Goal: Transaction & Acquisition: Download file/media

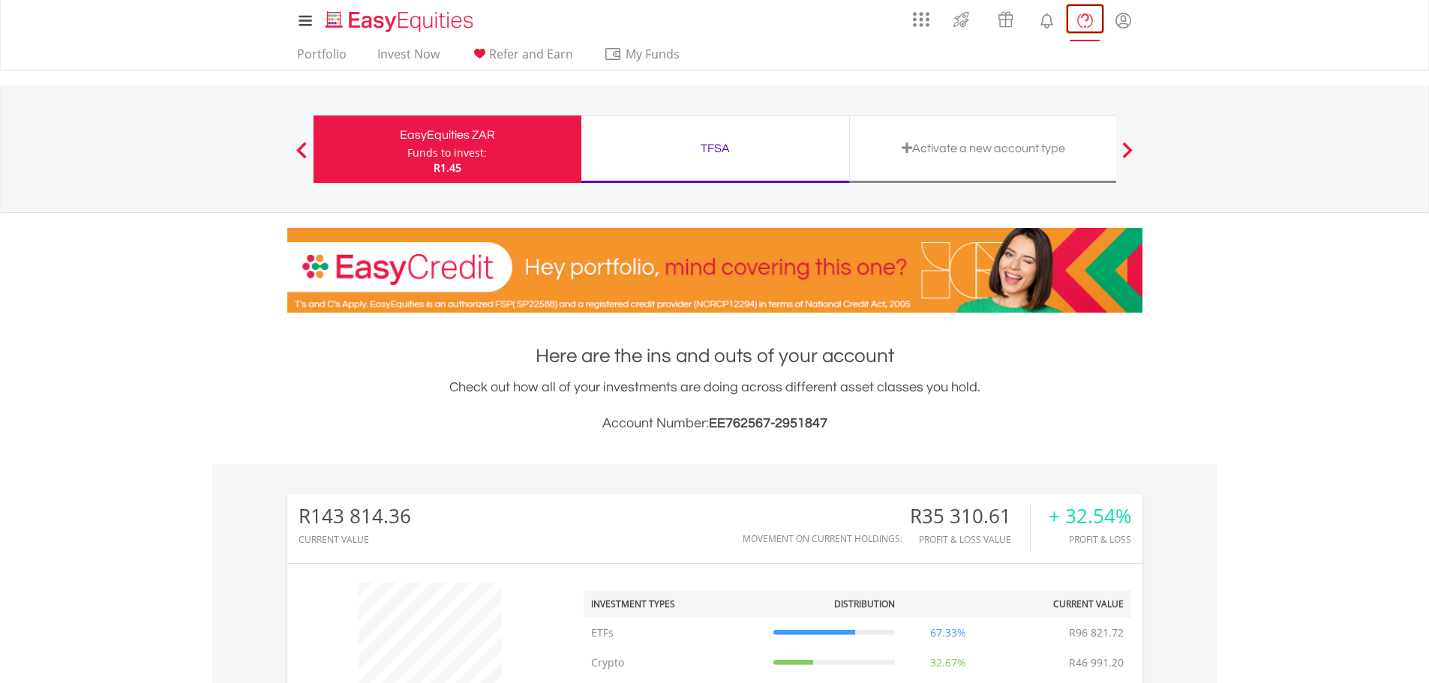
click at [1084, 17] on lord-icon "FAQ's and Support" at bounding box center [1085, 20] width 19 height 19
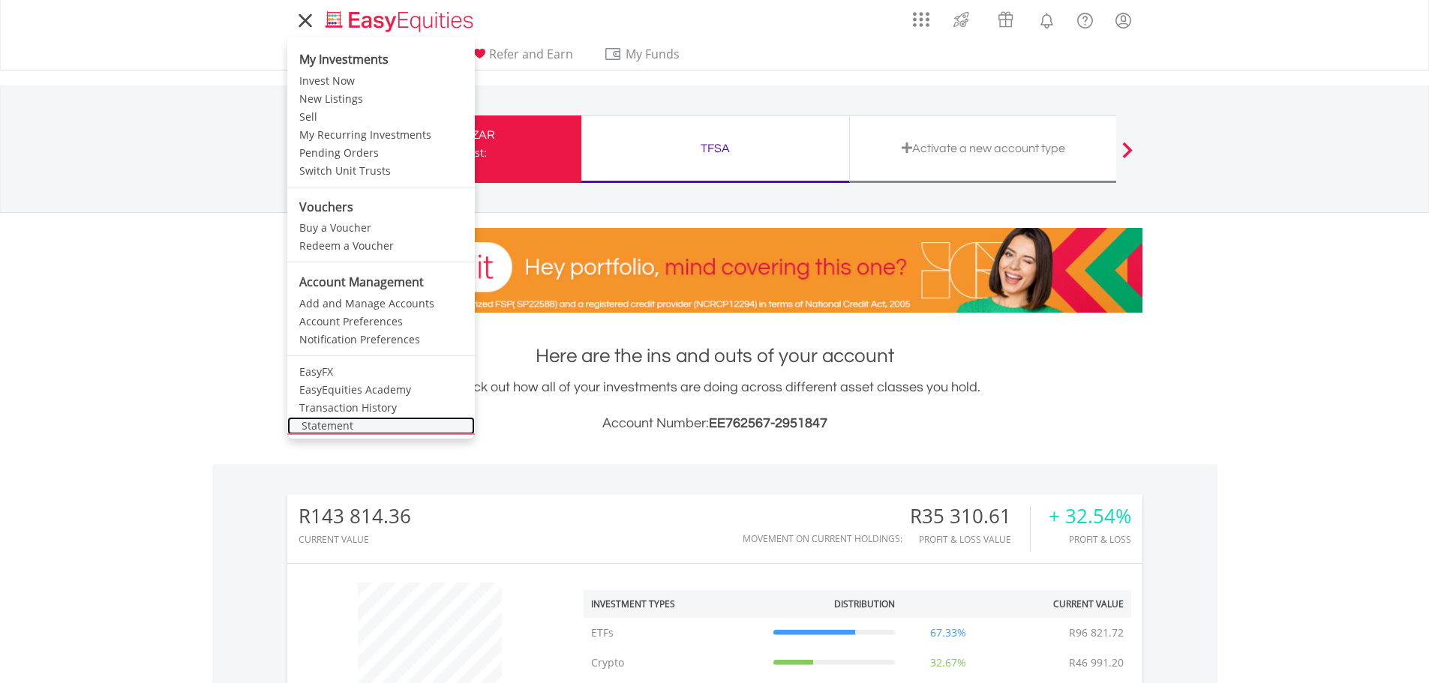
click at [330, 421] on link "Statement" at bounding box center [381, 426] width 188 height 18
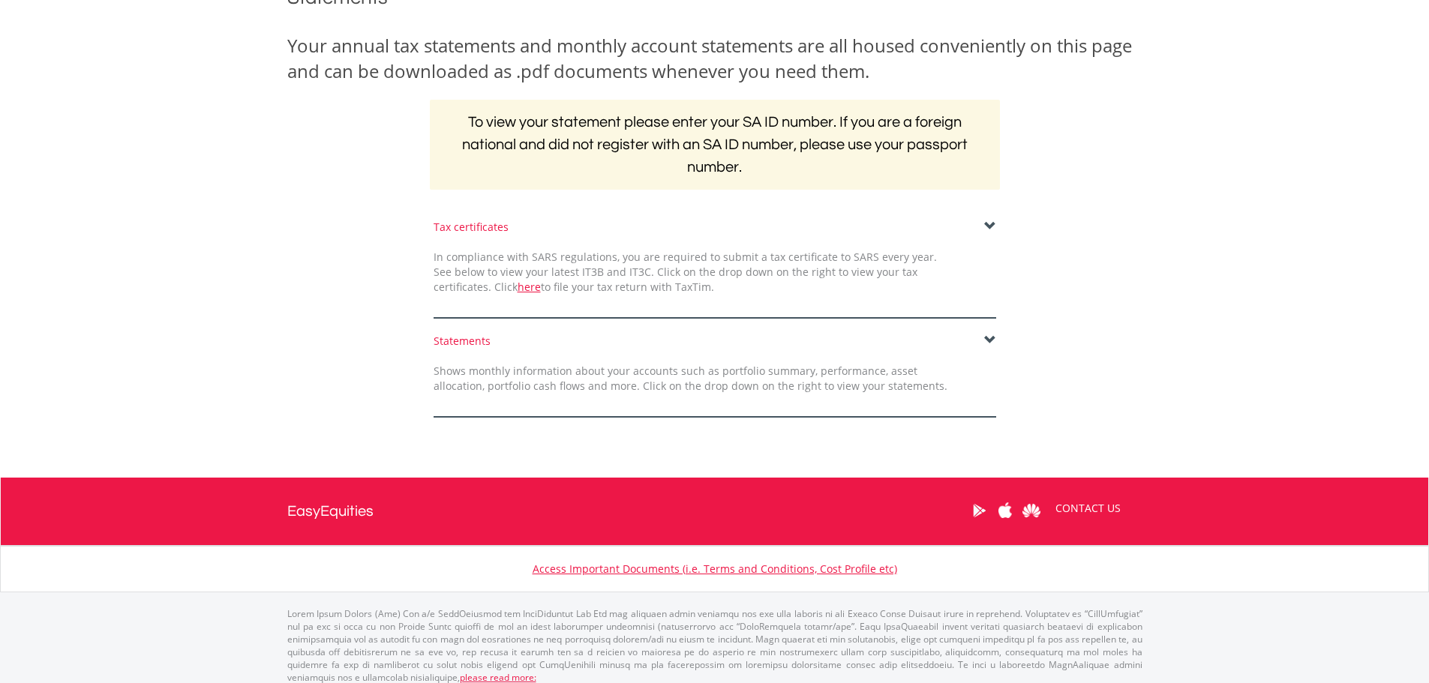
scroll to position [225, 0]
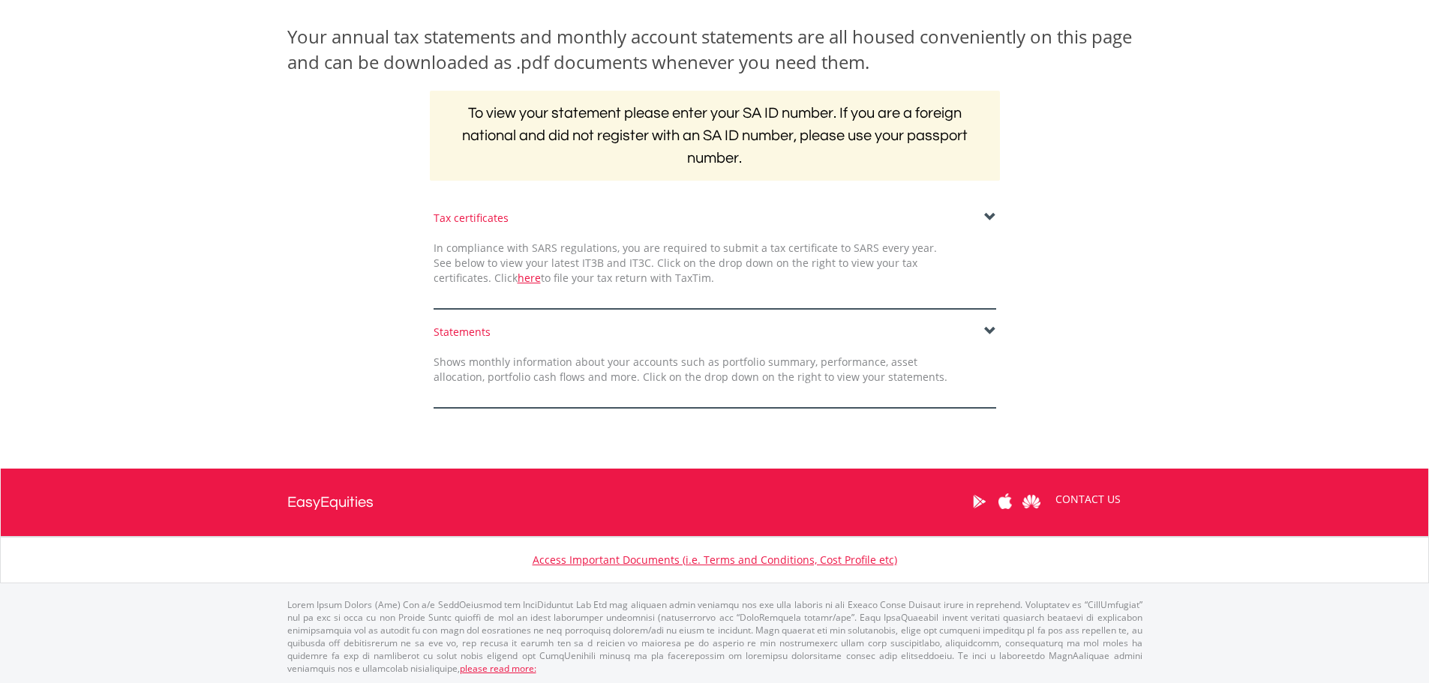
click at [990, 212] on span at bounding box center [990, 218] width 12 height 12
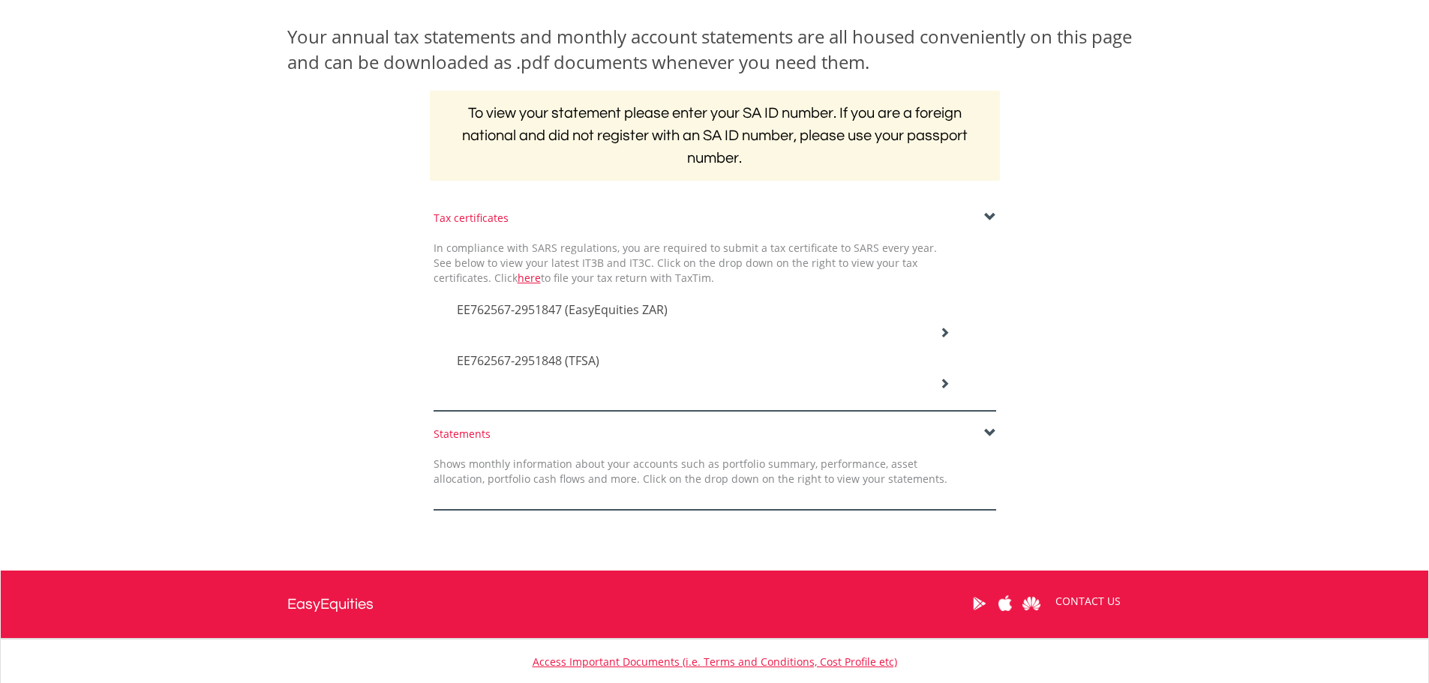
click at [576, 302] on span "EE762567-2951847 (EasyEquities ZAR)" at bounding box center [562, 310] width 211 height 17
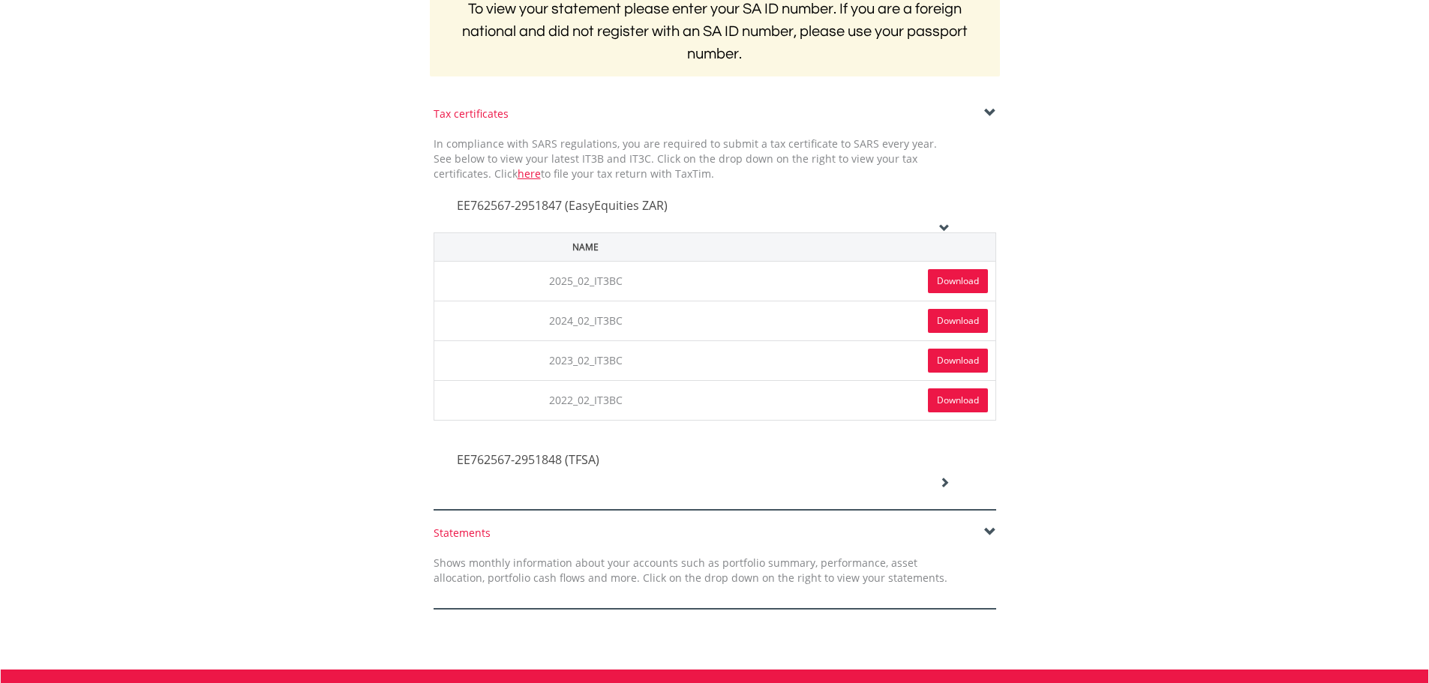
scroll to position [375, 0]
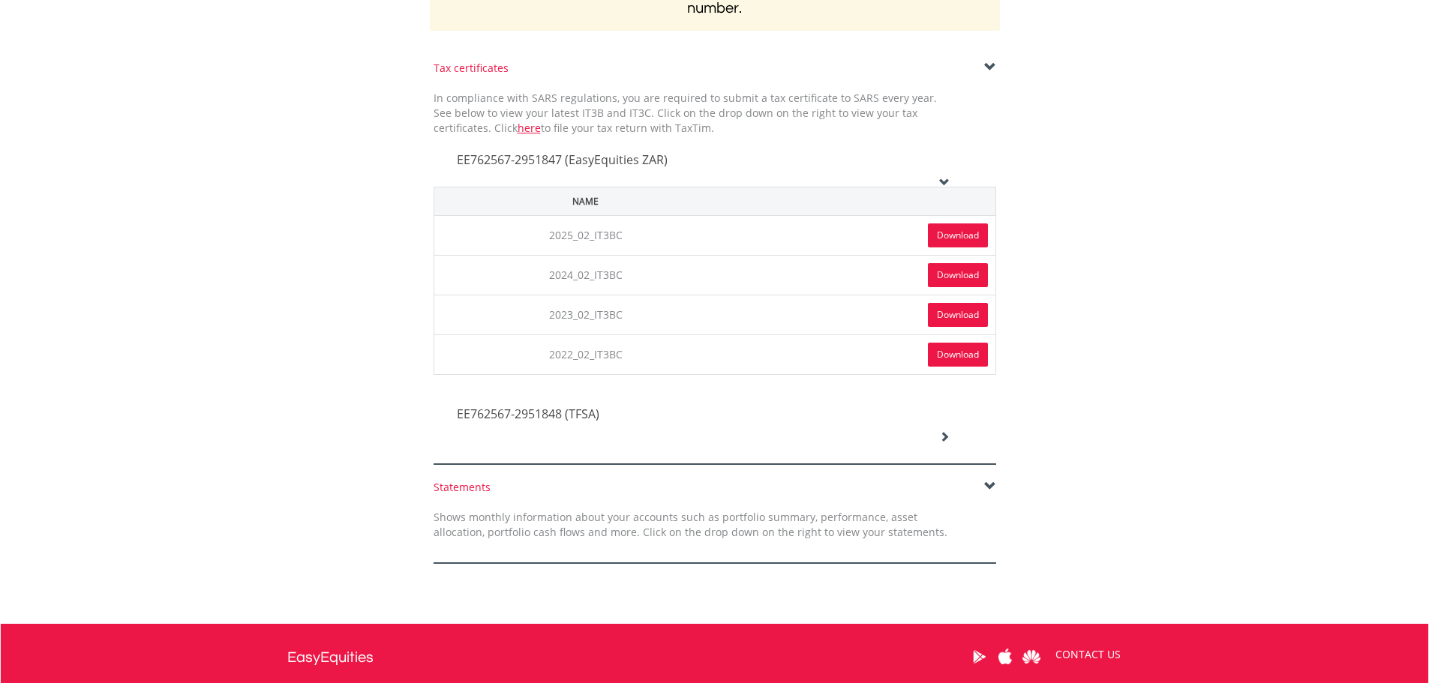
click at [965, 236] on link "Download" at bounding box center [958, 236] width 60 height 24
click at [572, 426] on div "EE762567-2951848 (TFSA)" at bounding box center [704, 415] width 516 height 51
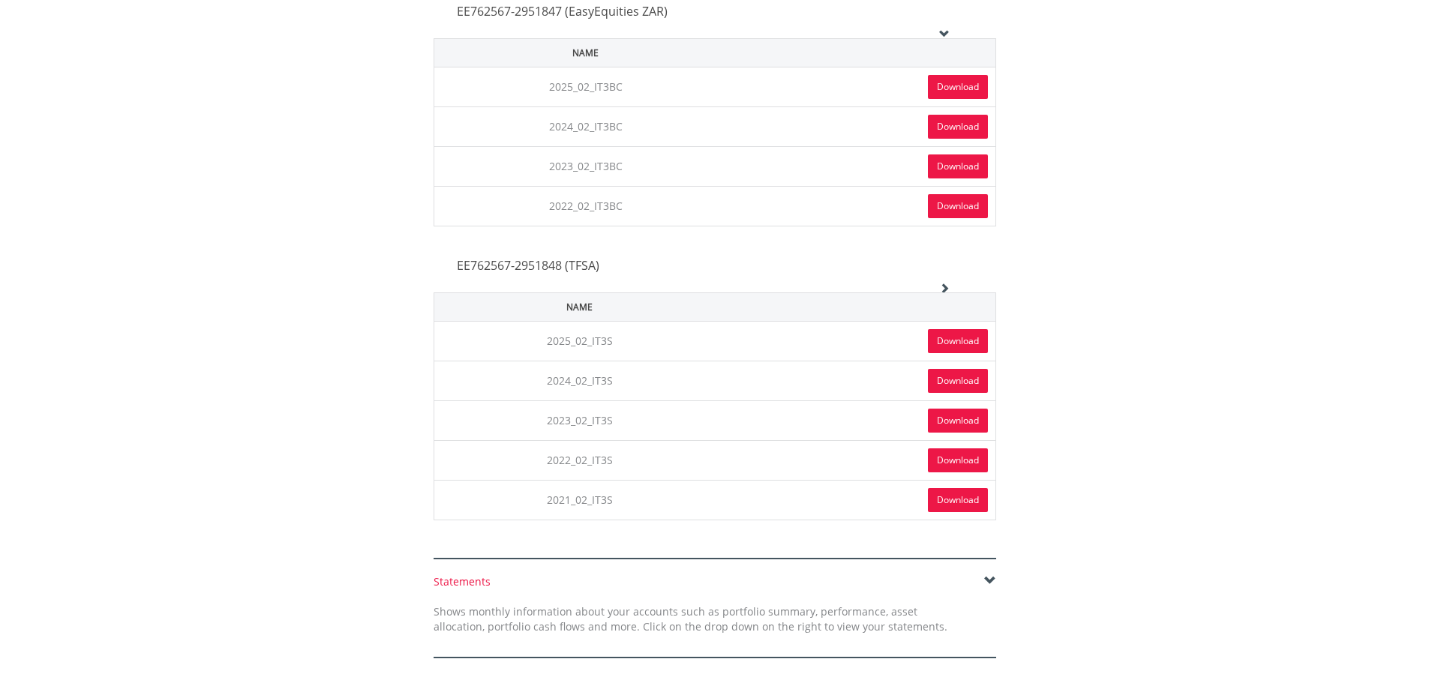
scroll to position [525, 0]
click at [950, 338] on link "Download" at bounding box center [958, 340] width 60 height 24
